Goal: Download file/media

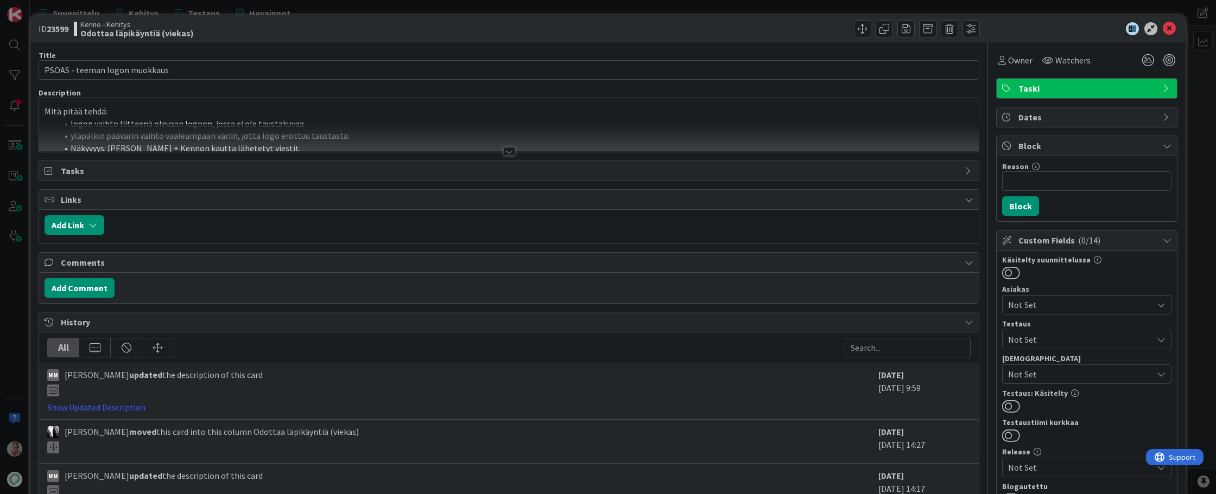
click at [551, 116] on p "Mitä pitää tehdä:" at bounding box center [509, 111] width 929 height 12
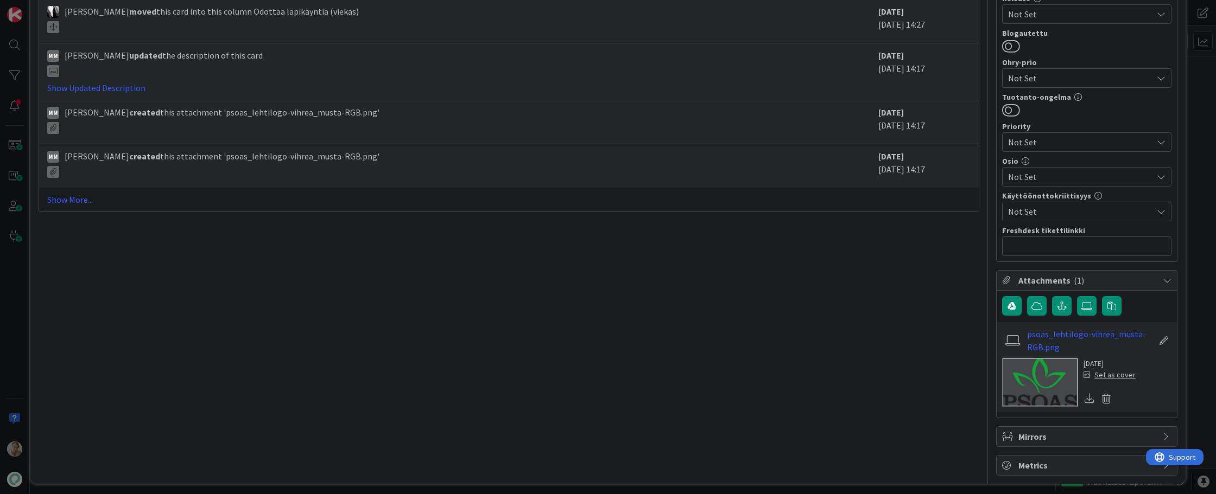
scroll to position [459, 0]
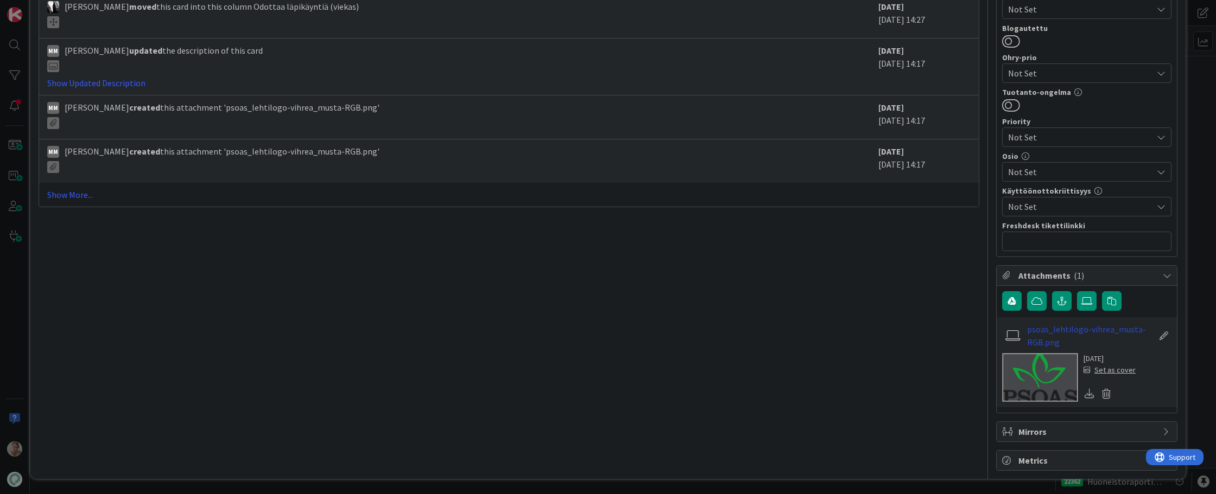
click at [937, 338] on link "psoas_lehtilogo-vihrea_musta-RGB.png" at bounding box center [1090, 336] width 126 height 26
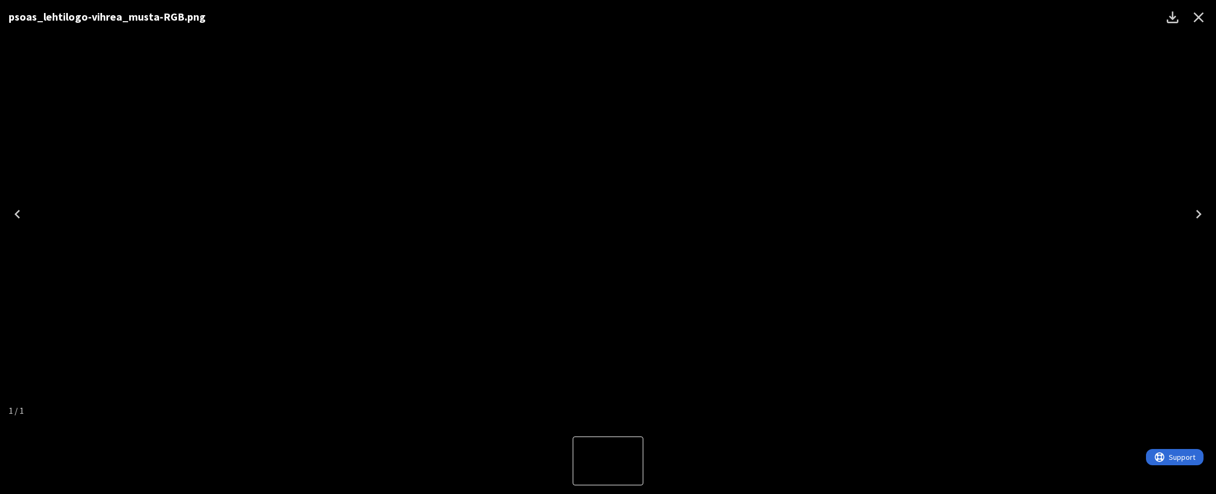
click at [937, 19] on icon "Download" at bounding box center [1172, 17] width 17 height 17
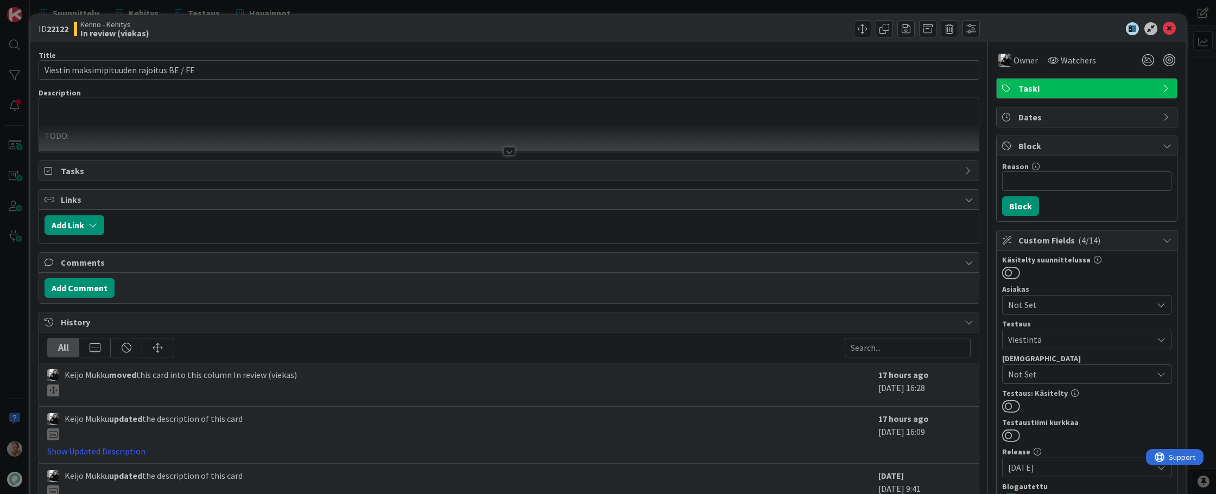
click at [209, 115] on p at bounding box center [509, 111] width 929 height 12
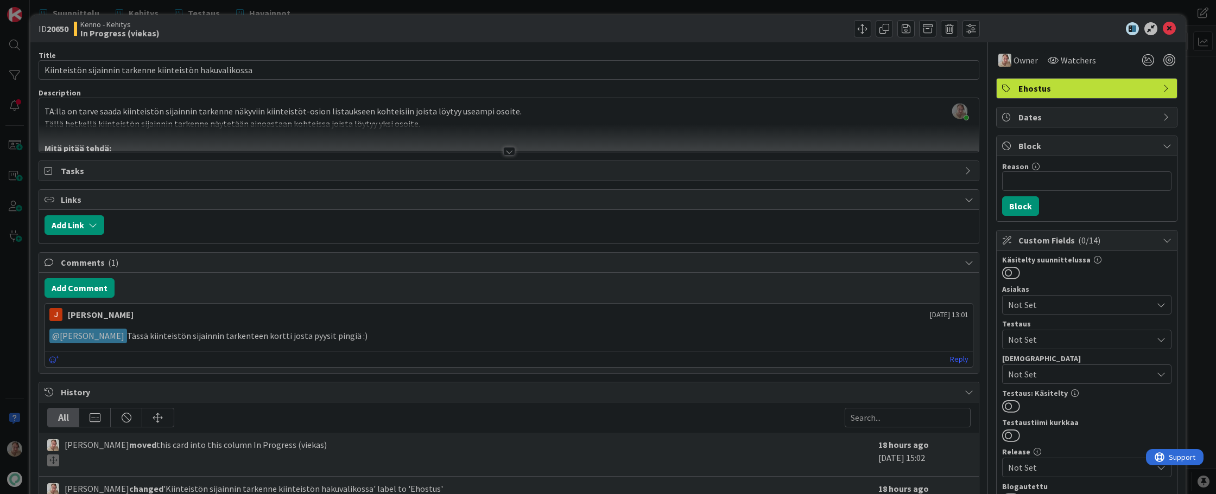
scroll to position [1468, 0]
click at [1163, 33] on icon at bounding box center [1169, 28] width 13 height 13
